Goal: Navigation & Orientation: Find specific page/section

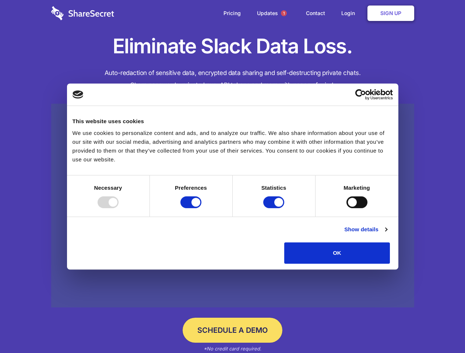
click at [118, 208] on div at bounding box center [108, 202] width 21 height 12
click at [201, 208] on input "Preferences" at bounding box center [190, 202] width 21 height 12
checkbox input "false"
click at [275, 208] on input "Statistics" at bounding box center [273, 202] width 21 height 12
checkbox input "false"
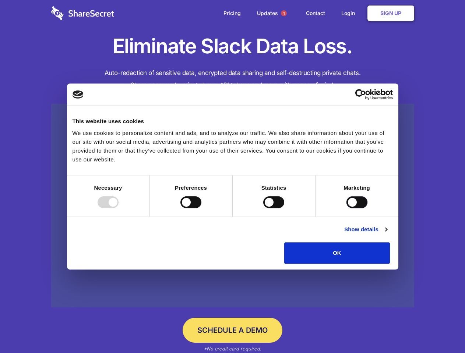
click at [346, 208] on input "Marketing" at bounding box center [356, 202] width 21 height 12
checkbox input "true"
click at [387, 234] on link "Show details" at bounding box center [365, 229] width 43 height 9
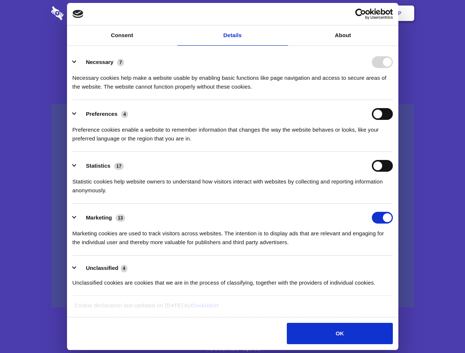
click at [393, 100] on li "Necessary 7 Necessary cookies help make a website usable by enabling basic func…" at bounding box center [232, 74] width 320 height 52
click at [283, 13] on span "1" at bounding box center [284, 13] width 6 height 6
